Goal: Information Seeking & Learning: Learn about a topic

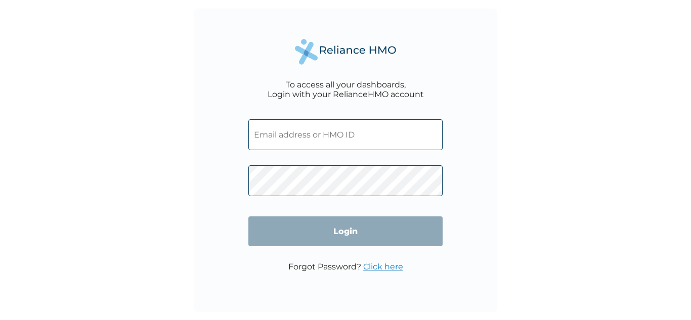
click at [536, 256] on div "To access all your dashboards, Login with your RelianceHMO account Login Forgot…" at bounding box center [345, 160] width 691 height 320
click at [332, 129] on input "text" at bounding box center [346, 134] width 194 height 31
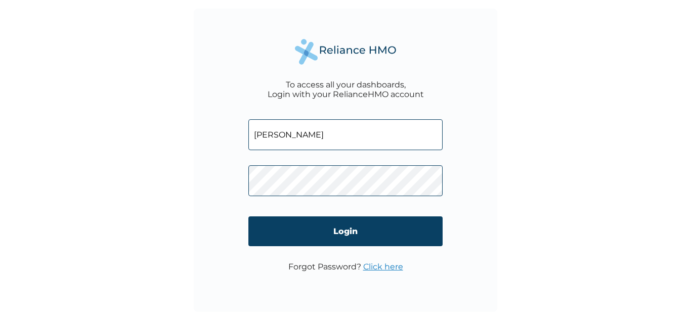
type input "akinseye.akinniyi@beyondbeans.org"
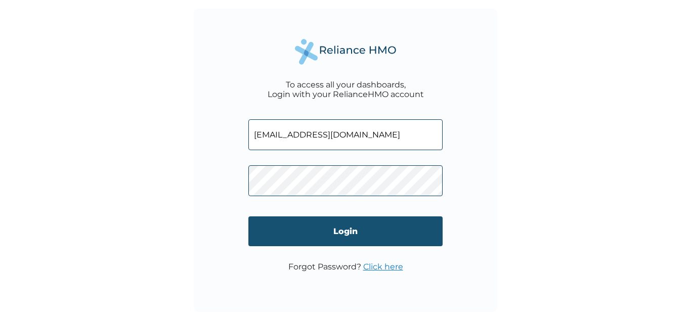
click at [388, 231] on input "Login" at bounding box center [346, 232] width 194 height 30
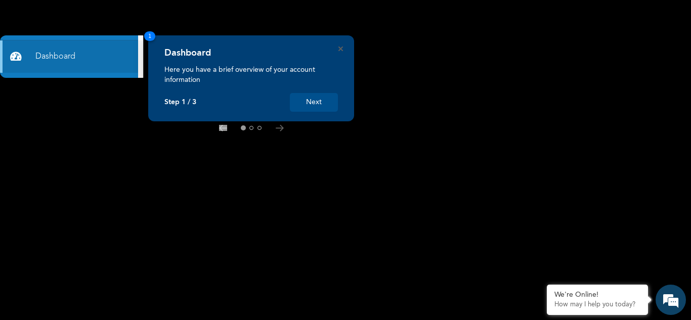
click at [314, 101] on button "Next" at bounding box center [314, 102] width 48 height 19
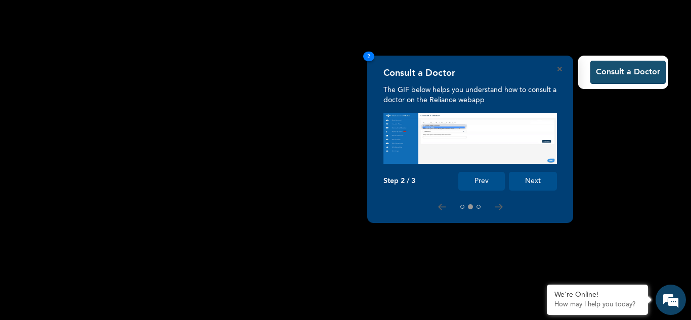
click at [647, 69] on button "Consult a Doctor" at bounding box center [628, 72] width 75 height 23
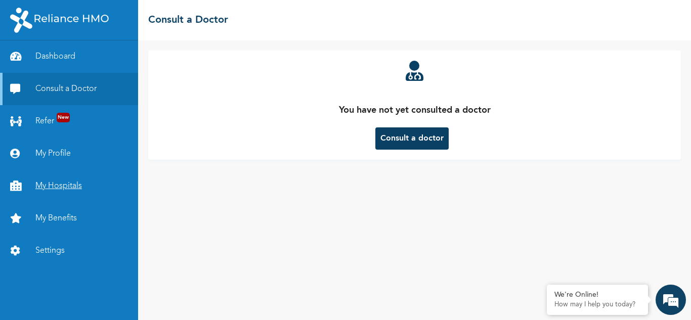
click at [73, 184] on link "My Hospitals" at bounding box center [69, 186] width 138 height 32
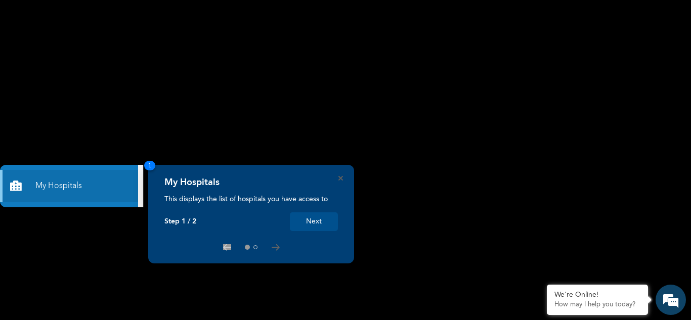
click at [306, 219] on button "Next" at bounding box center [314, 222] width 48 height 19
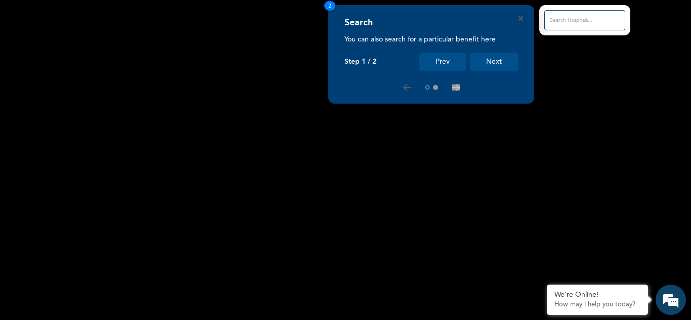
click at [502, 60] on button "Next" at bounding box center [494, 62] width 48 height 19
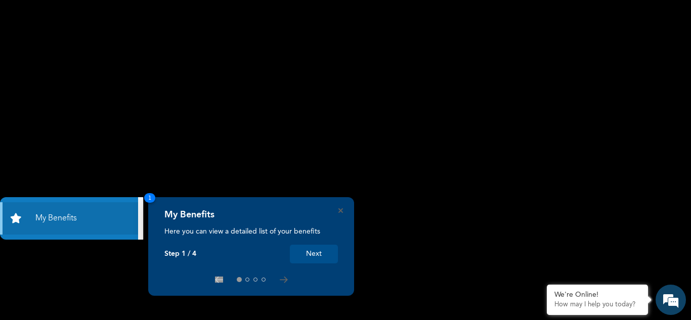
click at [313, 257] on button "Next" at bounding box center [314, 254] width 48 height 19
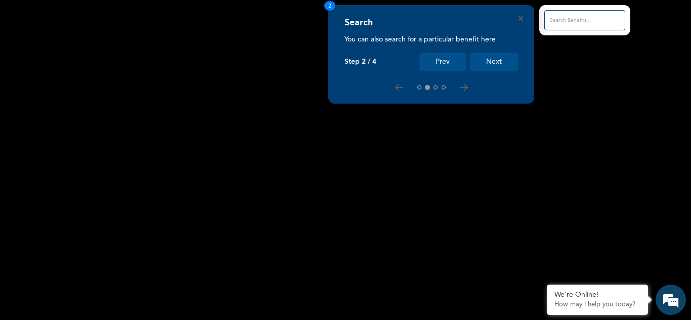
click at [502, 64] on button "Next" at bounding box center [494, 62] width 48 height 19
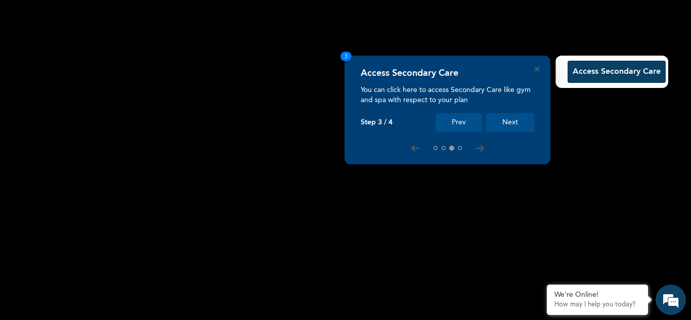
click at [505, 126] on button "Next" at bounding box center [510, 122] width 48 height 19
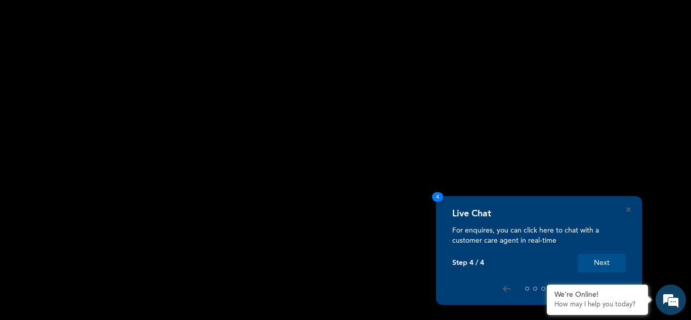
click at [603, 262] on button "Next" at bounding box center [602, 263] width 48 height 19
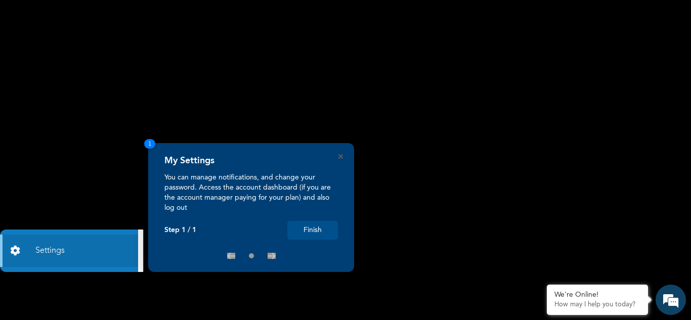
click at [321, 229] on button "Finish" at bounding box center [313, 230] width 51 height 19
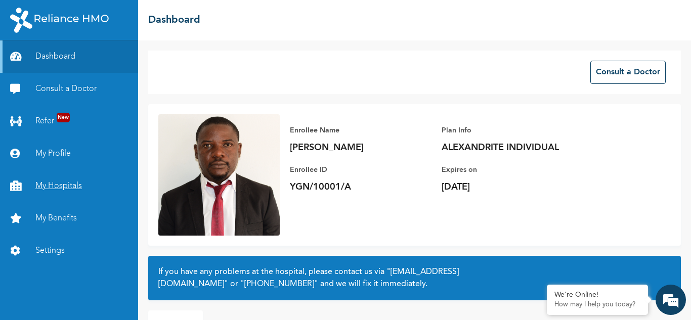
click at [62, 184] on link "My Hospitals" at bounding box center [69, 186] width 138 height 32
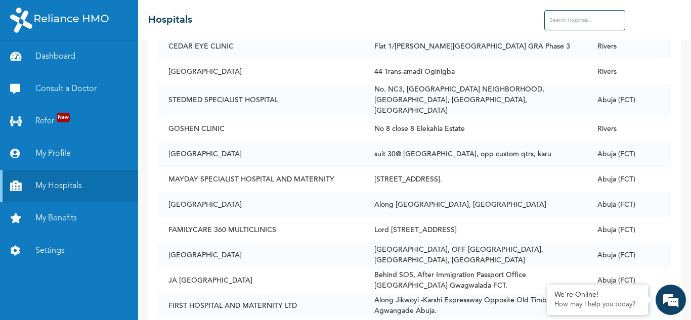
scroll to position [16204, 0]
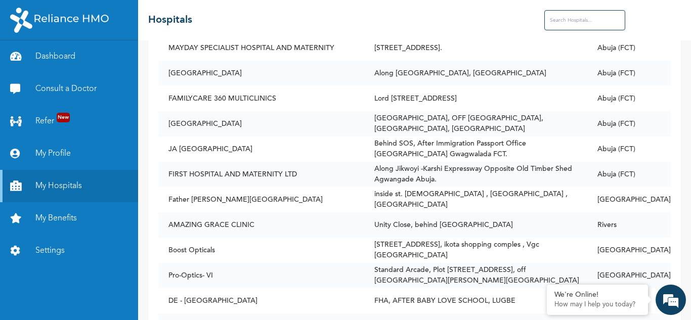
click at [593, 25] on input "text" at bounding box center [585, 20] width 81 height 20
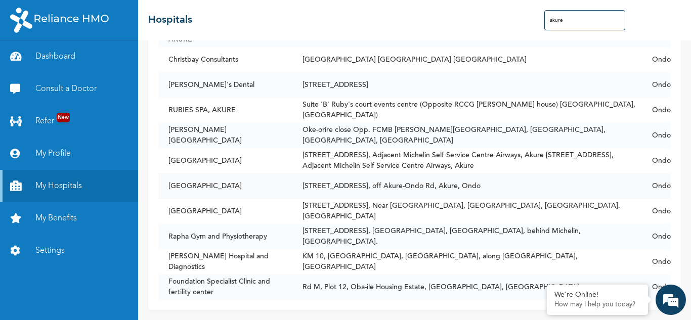
scroll to position [173, 0]
drag, startPoint x: 576, startPoint y: 22, endPoint x: 510, endPoint y: 15, distance: 66.2
click at [510, 15] on div "☰ Hospitals akure" at bounding box center [414, 20] width 553 height 40
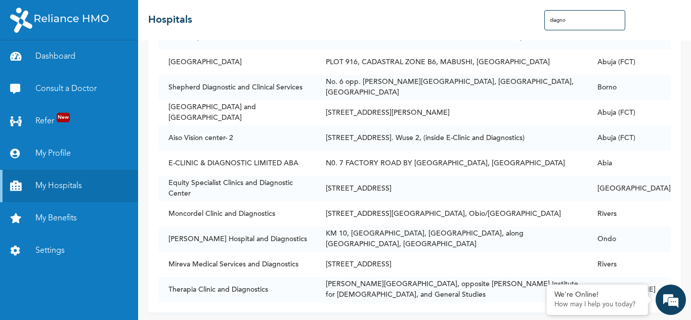
scroll to position [585, 0]
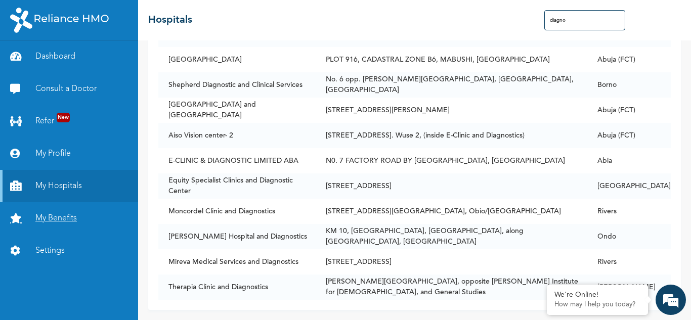
type input "diagno"
click at [46, 219] on link "My Benefits" at bounding box center [69, 218] width 138 height 32
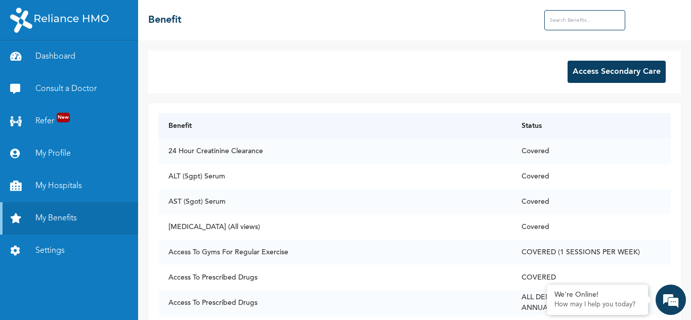
click at [582, 14] on input "text" at bounding box center [585, 20] width 81 height 20
click at [642, 47] on div "Access Secondary Care Benefit Status 24 Hour Creatinine Clearance Covered ALT (…" at bounding box center [414, 180] width 553 height 280
click at [560, 14] on input "text" at bounding box center [585, 20] width 81 height 20
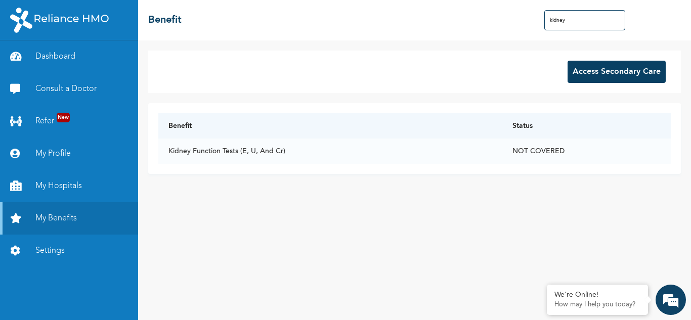
click at [574, 22] on input "kidney" at bounding box center [585, 20] width 81 height 20
type input "k"
type input "h"
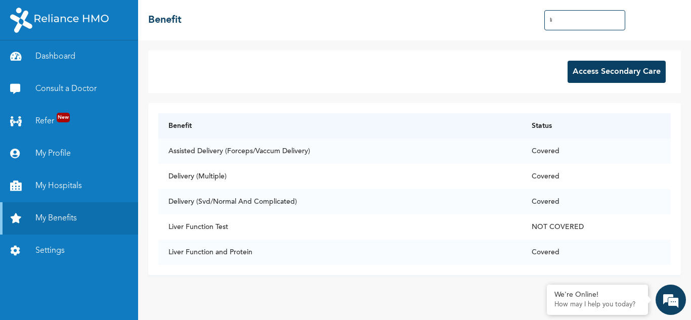
type input "l"
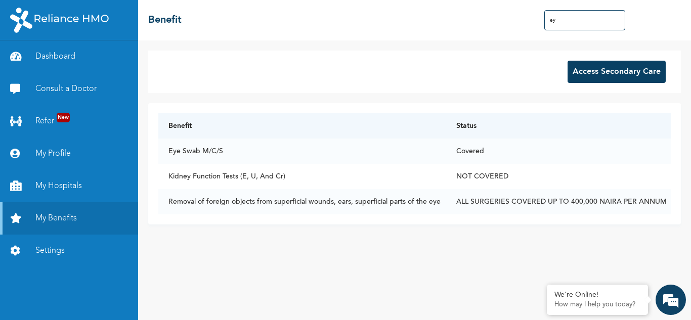
type input "e"
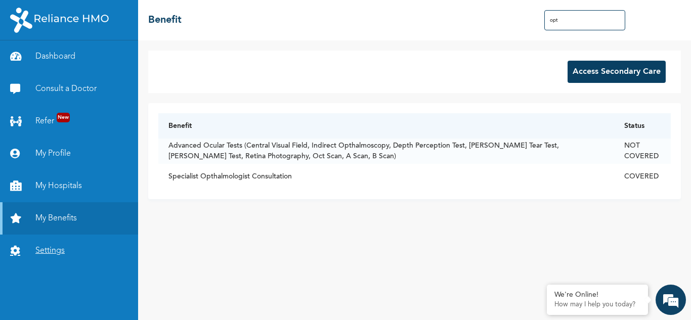
type input "opt"
click at [47, 251] on link "Settings" at bounding box center [69, 251] width 138 height 32
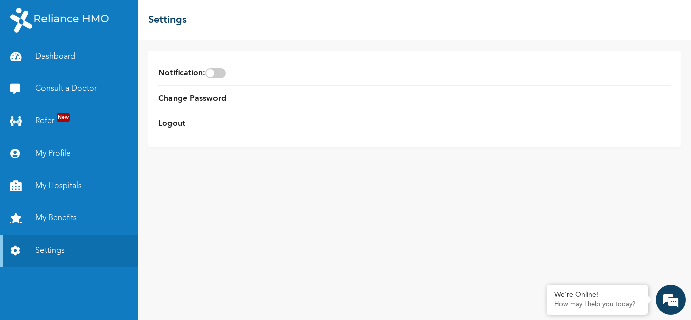
click at [49, 222] on link "My Benefits" at bounding box center [69, 218] width 138 height 32
